Goal: Task Accomplishment & Management: Use online tool/utility

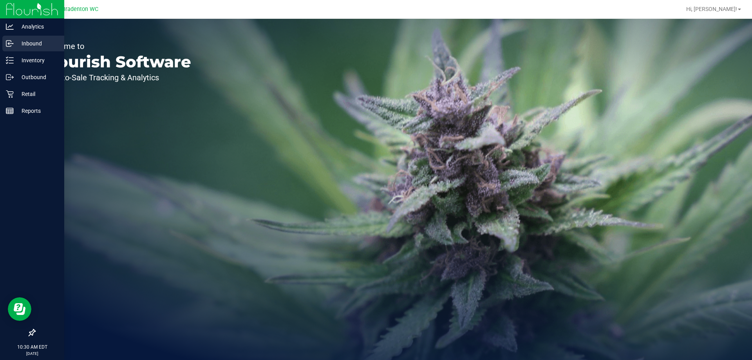
click at [13, 48] on div "Inbound" at bounding box center [33, 44] width 62 height 16
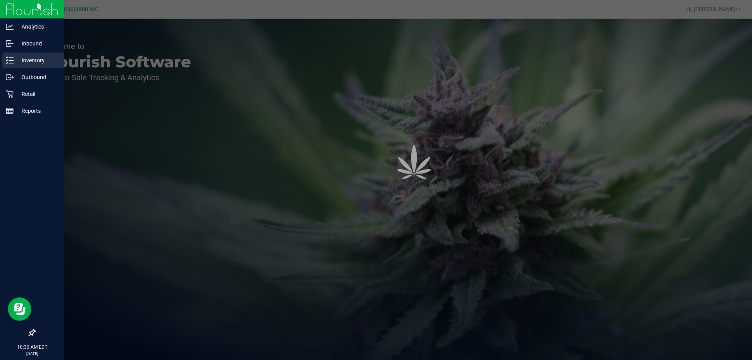
click at [19, 53] on div "Inventory" at bounding box center [33, 60] width 62 height 16
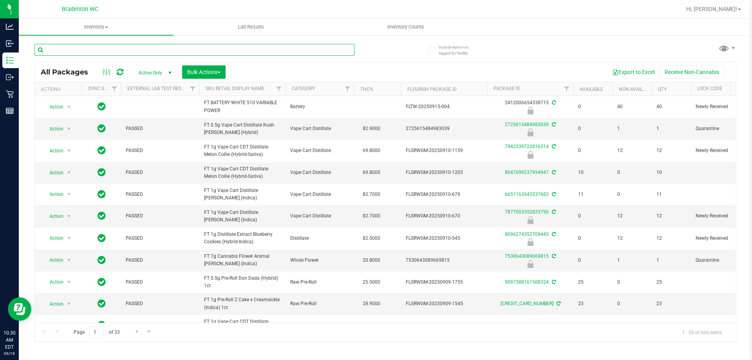
click at [165, 47] on input "text" at bounding box center [194, 50] width 320 height 12
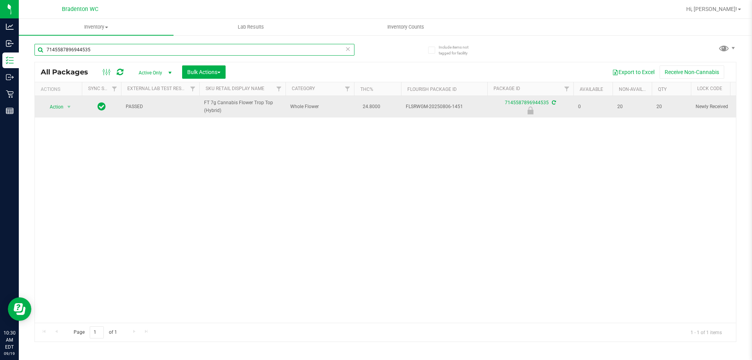
type input "7145587896944535"
click at [57, 106] on span "Action" at bounding box center [53, 106] width 21 height 11
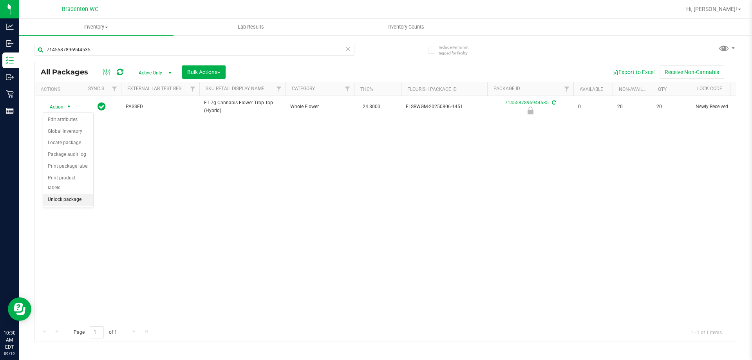
click at [58, 194] on li "Unlock package" at bounding box center [68, 200] width 50 height 12
